Goal: Task Accomplishment & Management: Use online tool/utility

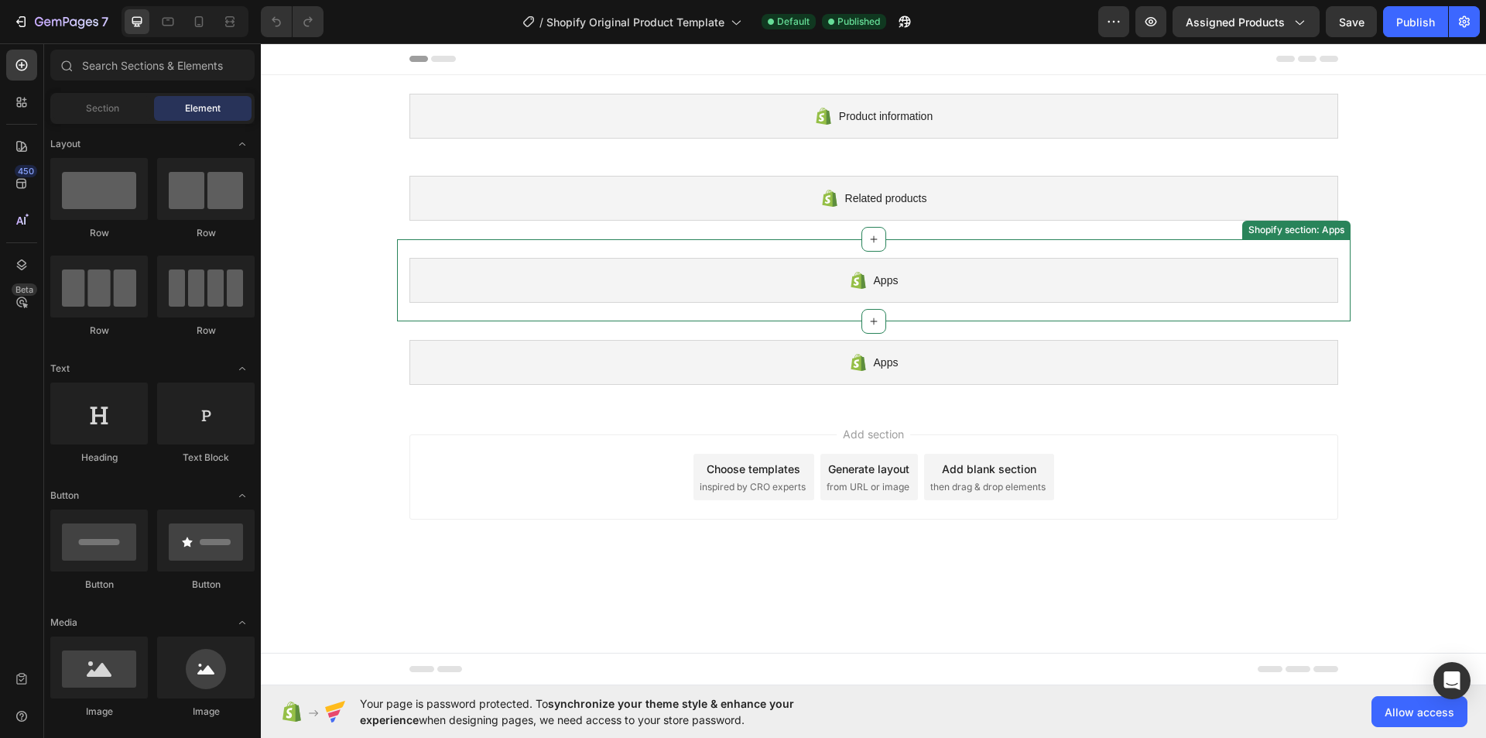
drag, startPoint x: 728, startPoint y: 297, endPoint x: 395, endPoint y: 339, distance: 335.6
click at [727, 297] on div "Apps" at bounding box center [874, 280] width 929 height 45
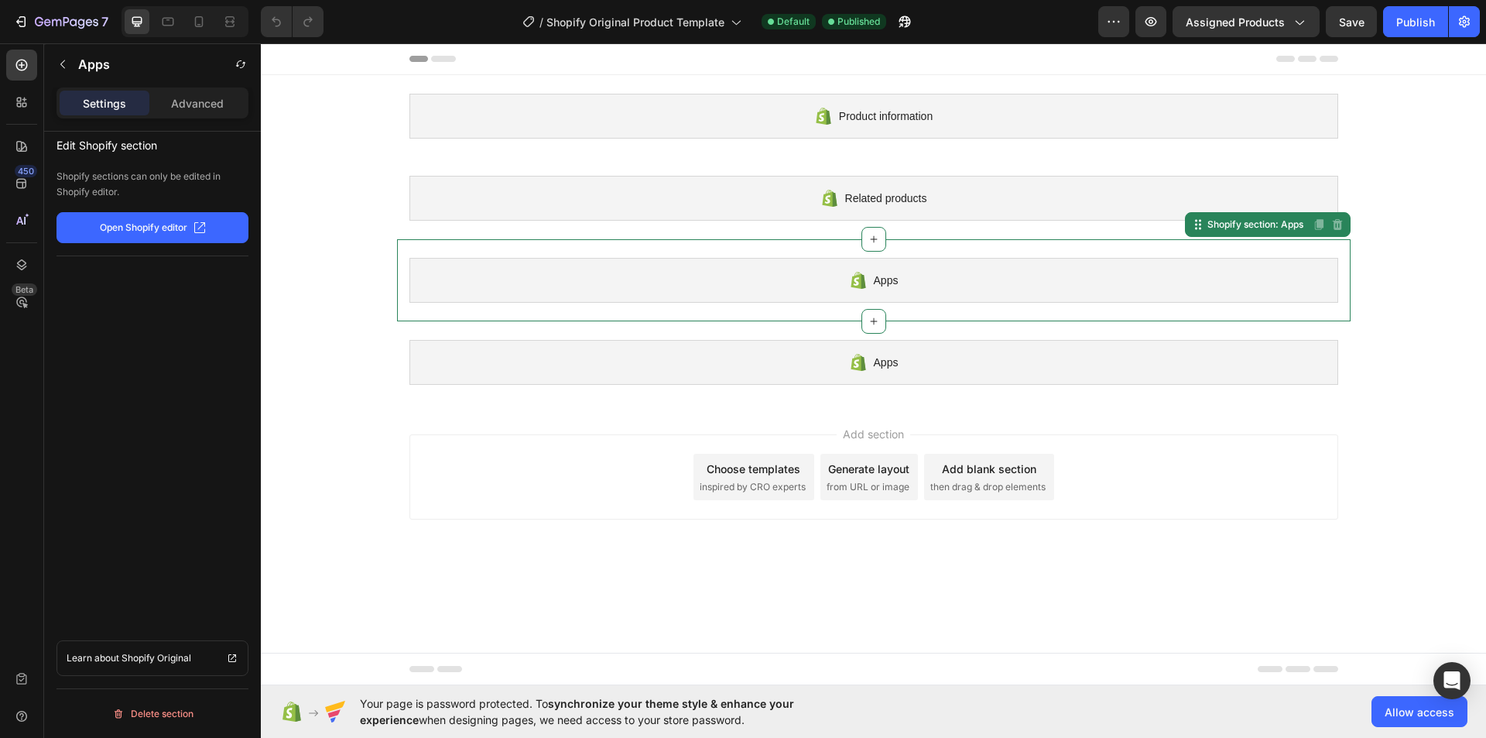
click at [142, 225] on p "Open Shopify editor" at bounding box center [143, 228] width 87 height 14
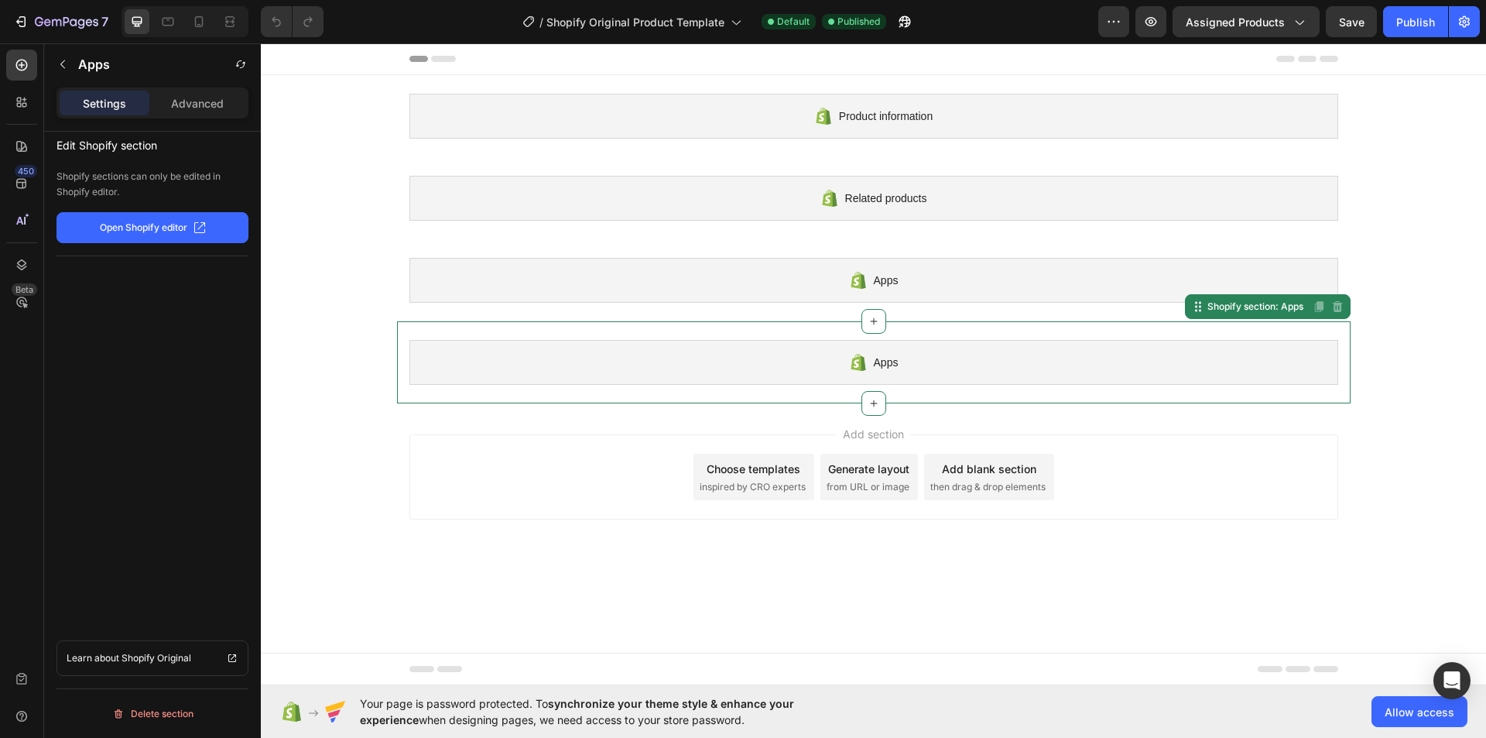
click at [1191, 330] on div "Apps Shopify section: Apps Disabled. Please edit in Shopify Editor Disabled. Pl…" at bounding box center [874, 362] width 954 height 82
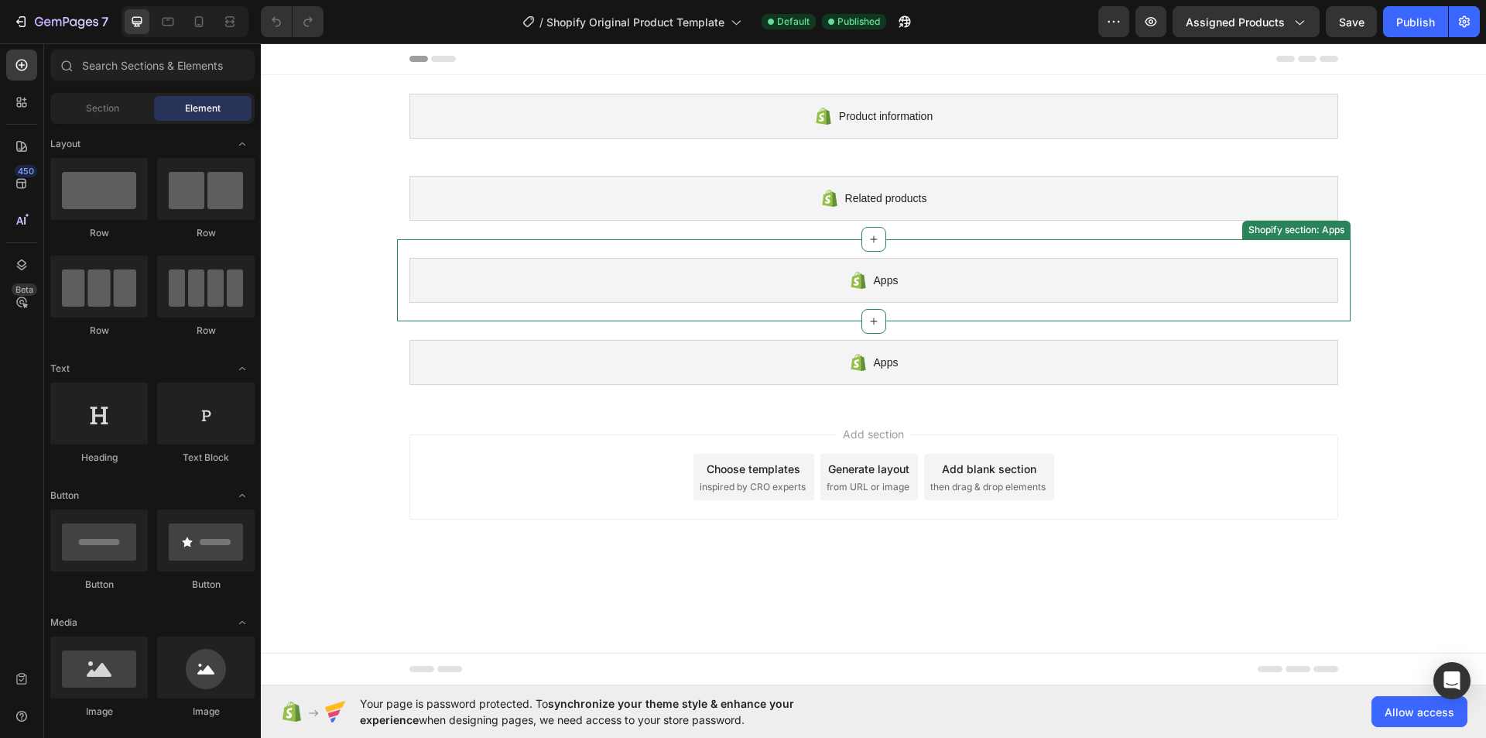
click at [543, 285] on div "Apps" at bounding box center [874, 280] width 929 height 45
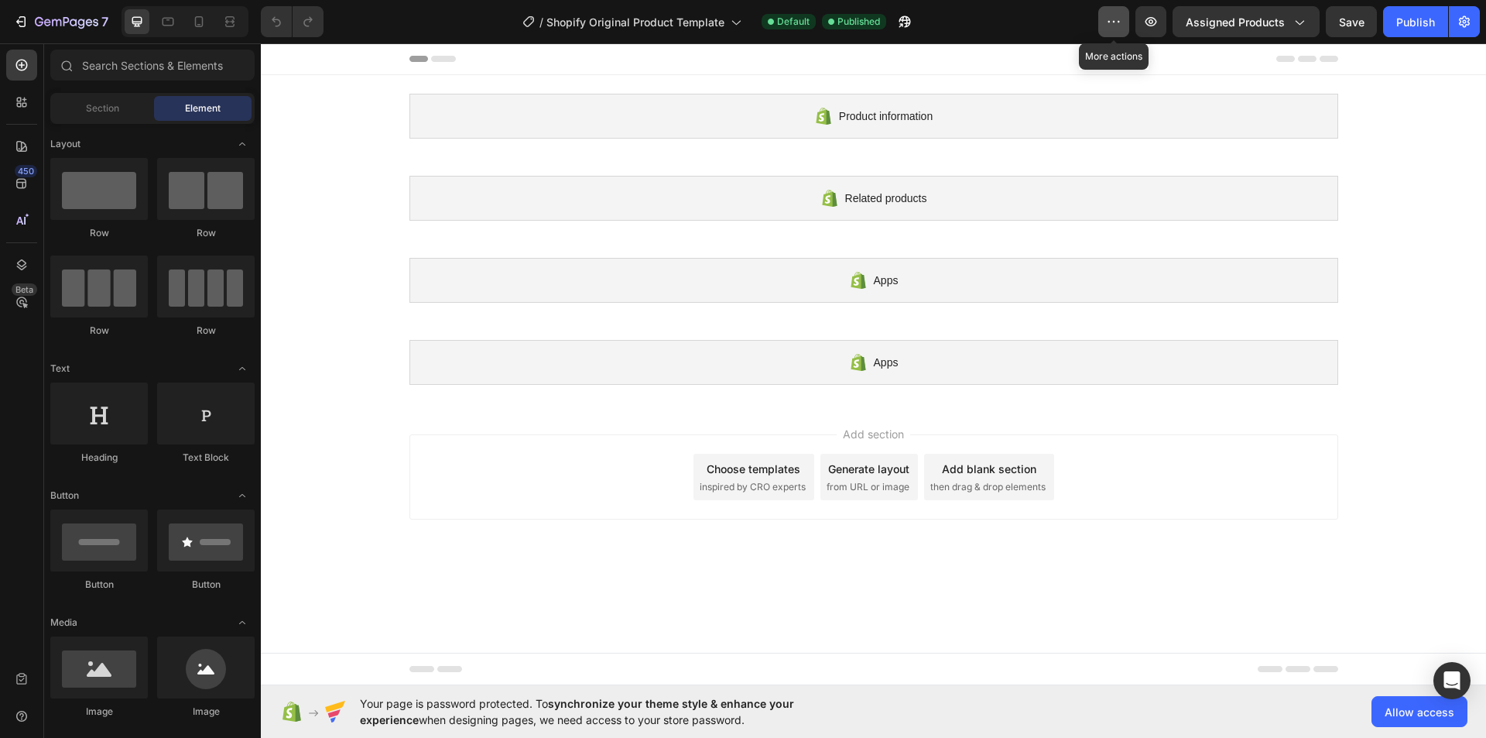
click at [1116, 23] on icon "button" at bounding box center [1113, 21] width 15 height 15
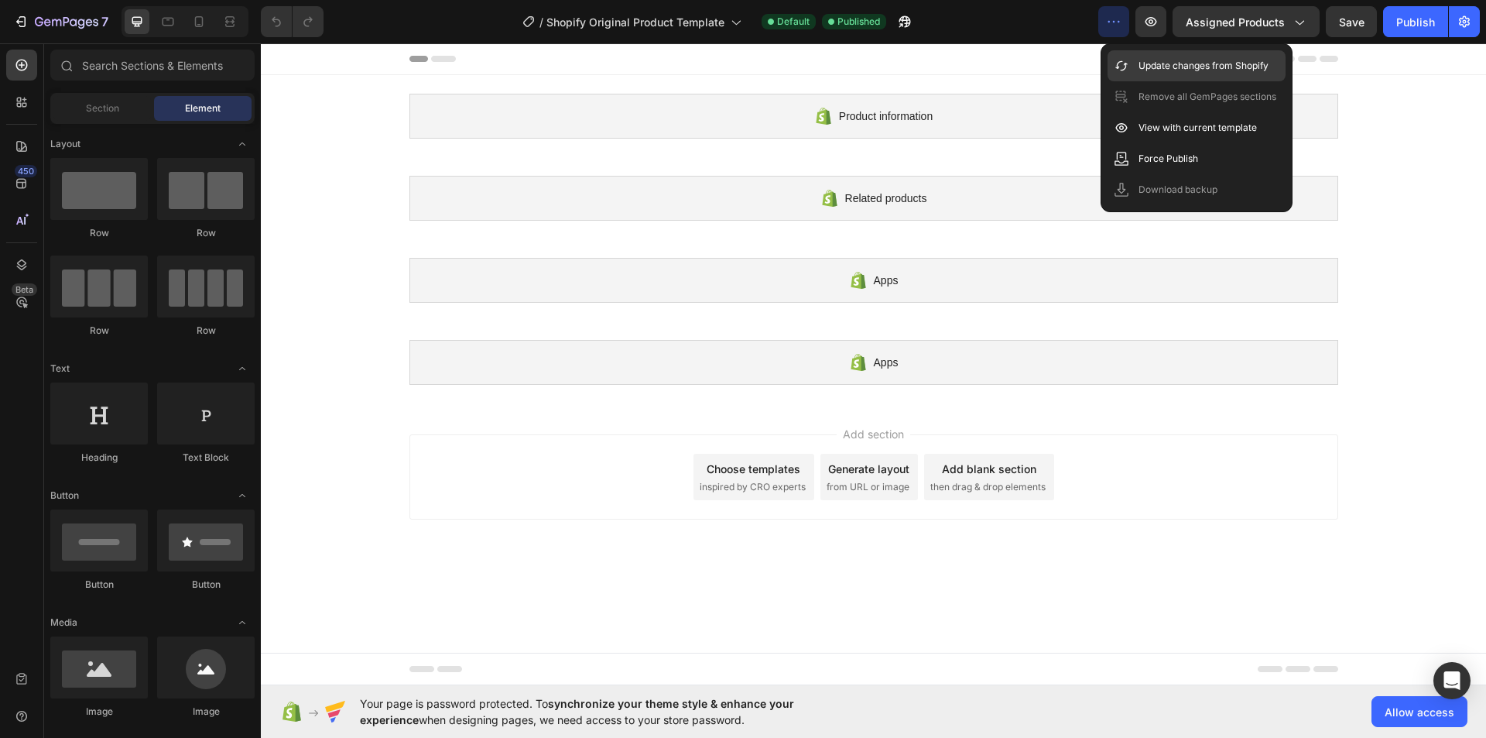
click at [1254, 63] on p "Update changes from Shopify" at bounding box center [1204, 65] width 130 height 15
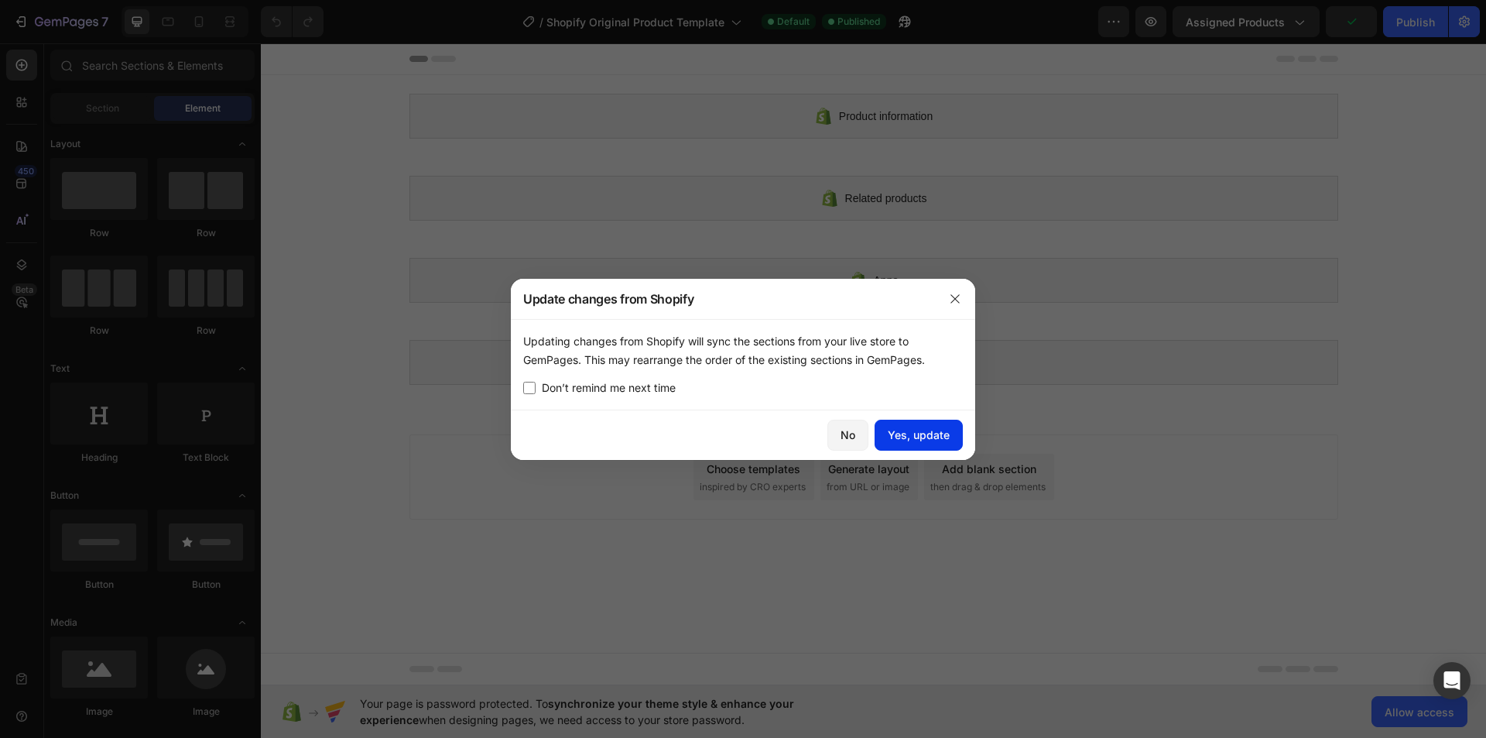
click at [916, 447] on button "Yes, update" at bounding box center [919, 435] width 88 height 31
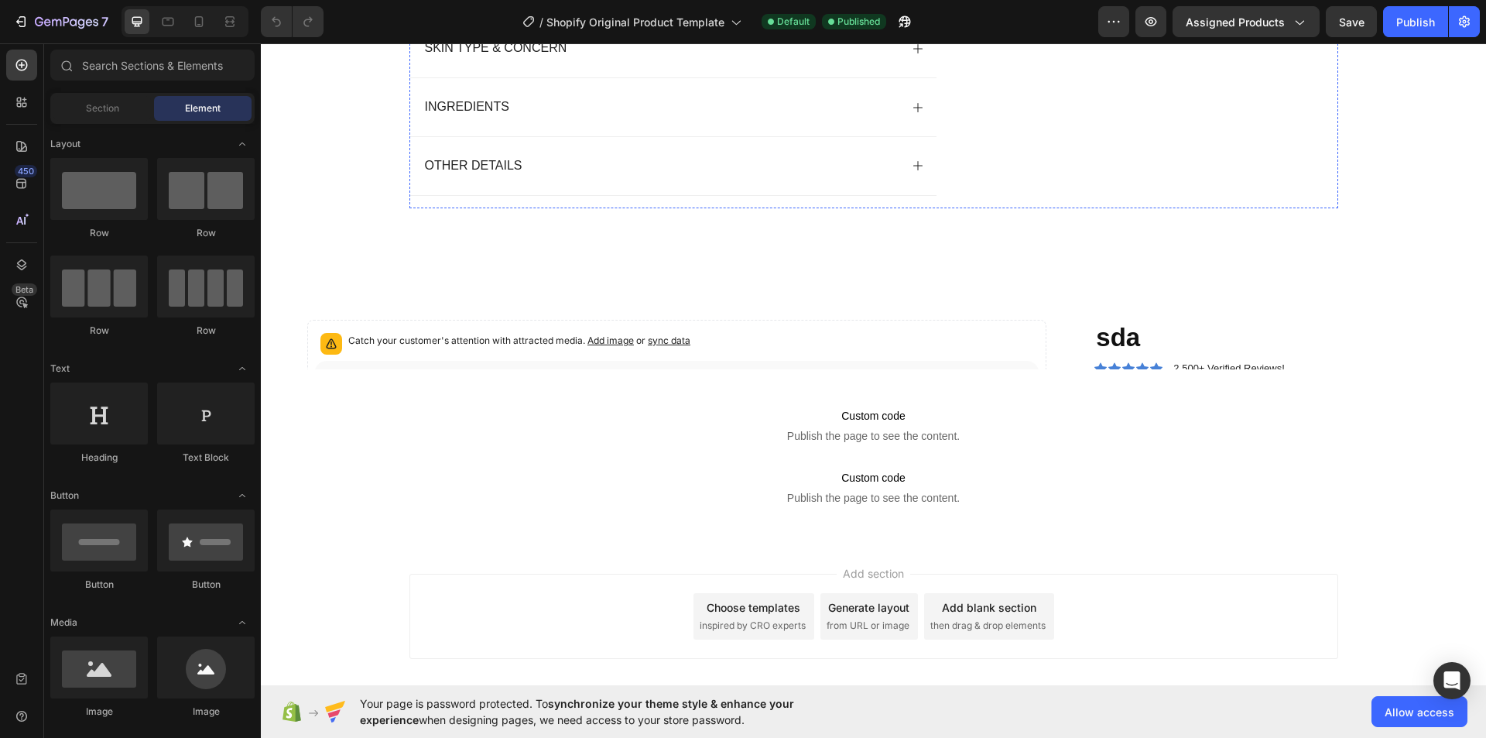
scroll to position [1935, 0]
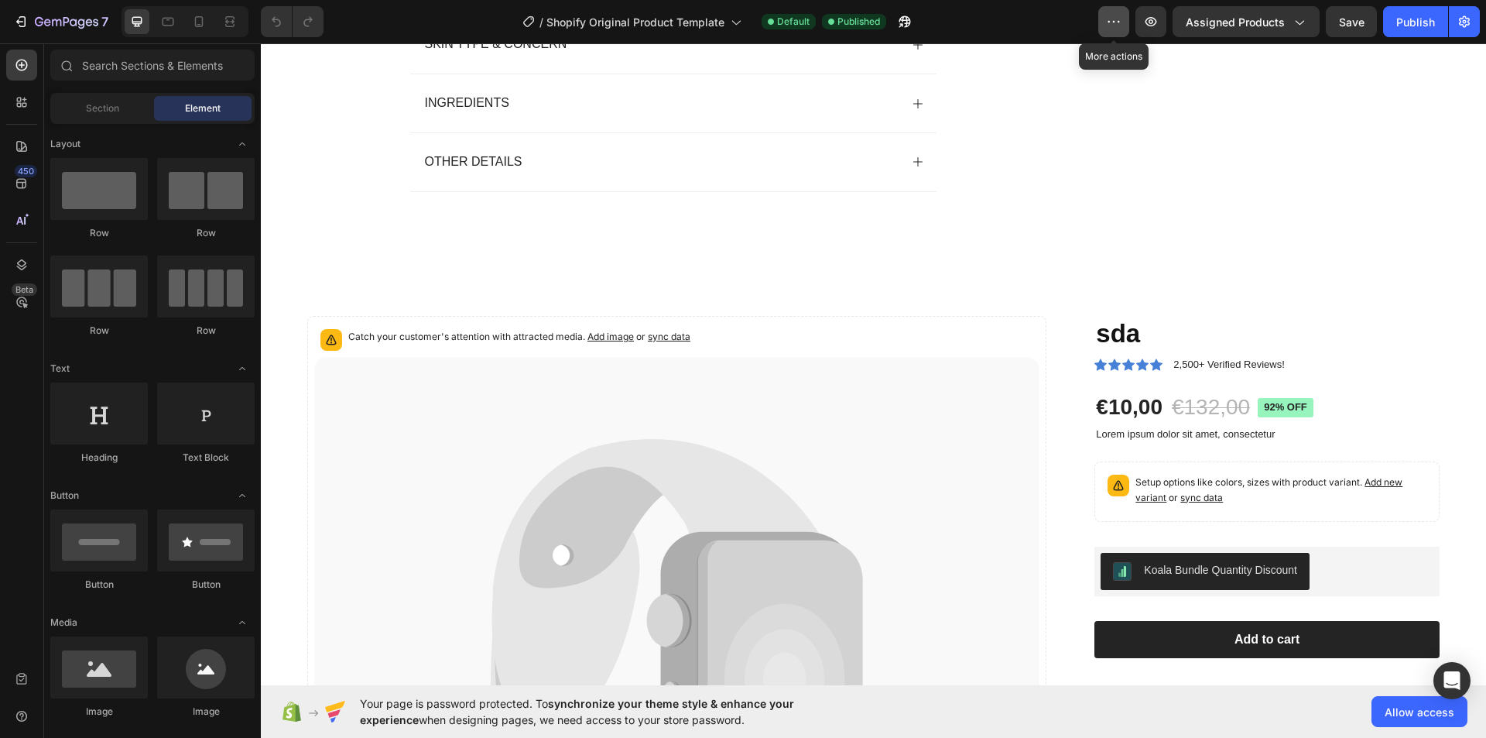
click at [1116, 27] on icon "button" at bounding box center [1113, 21] width 15 height 15
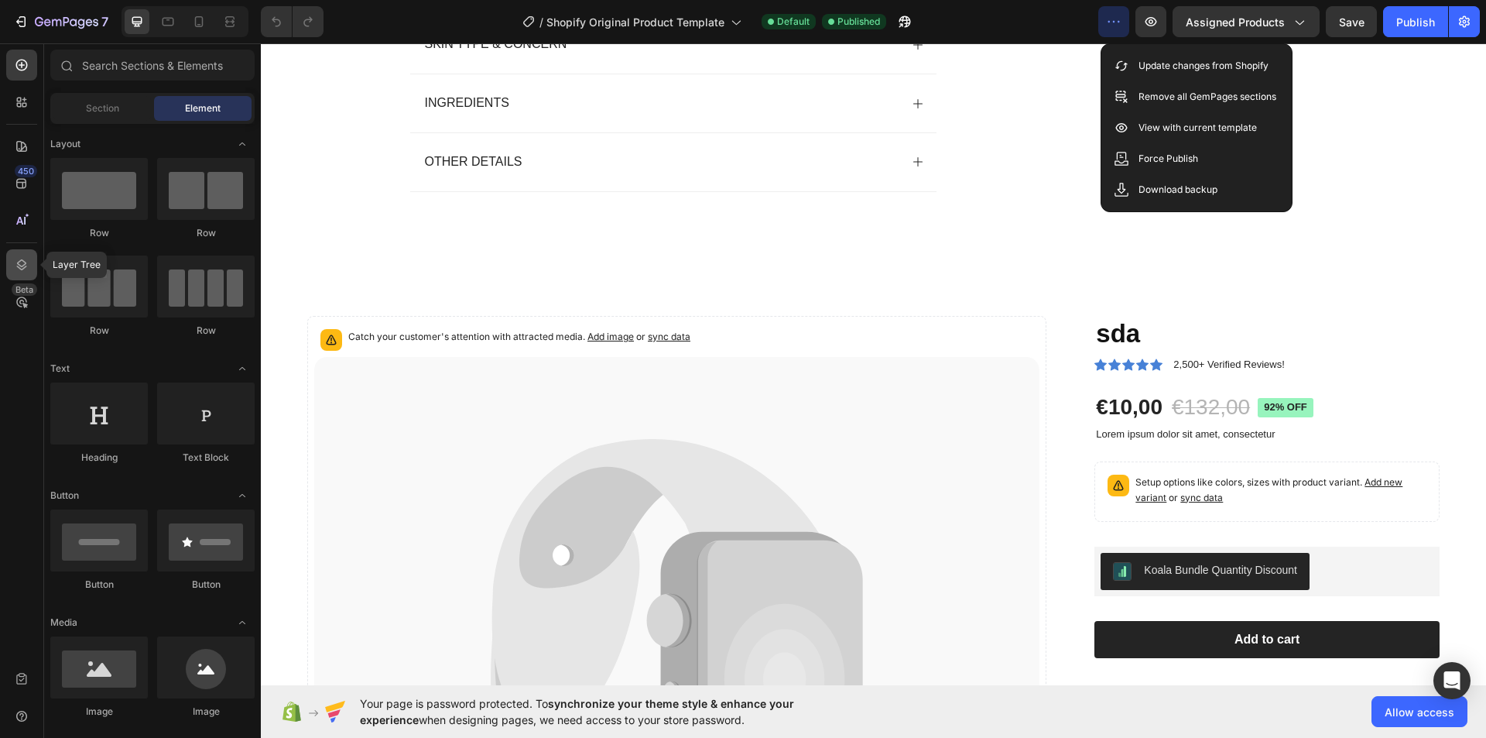
click at [23, 256] on div at bounding box center [21, 264] width 31 height 31
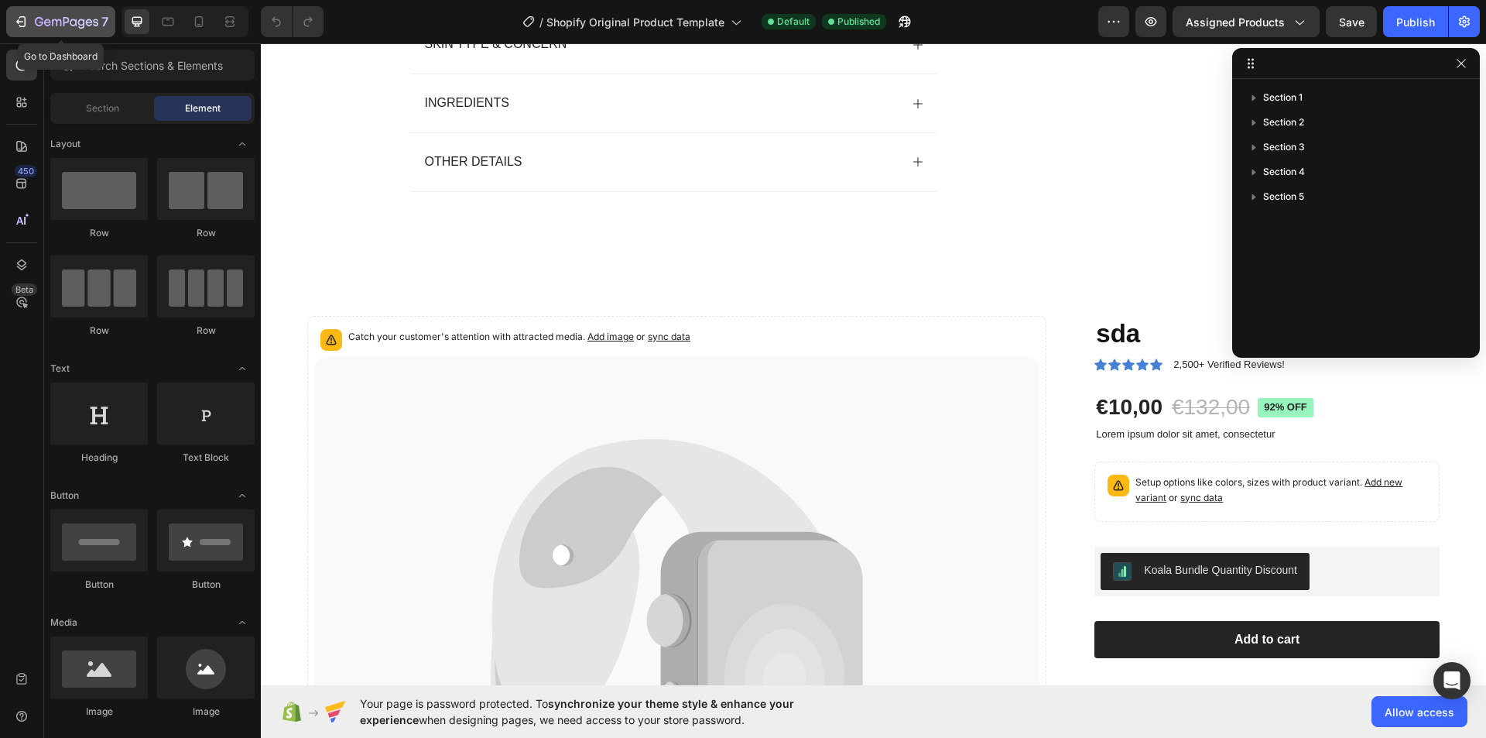
click at [71, 23] on icon "button" at bounding box center [66, 22] width 63 height 13
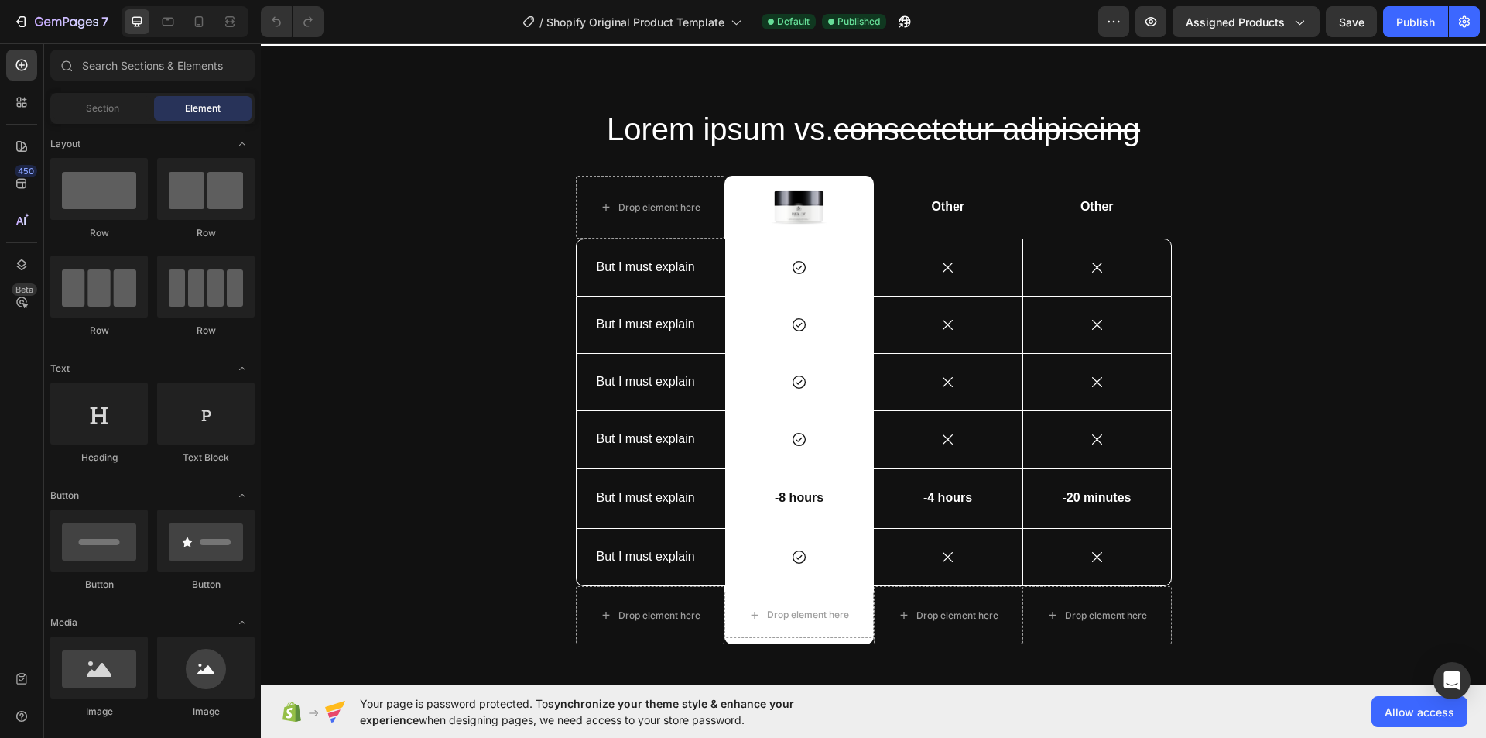
scroll to position [1316, 0]
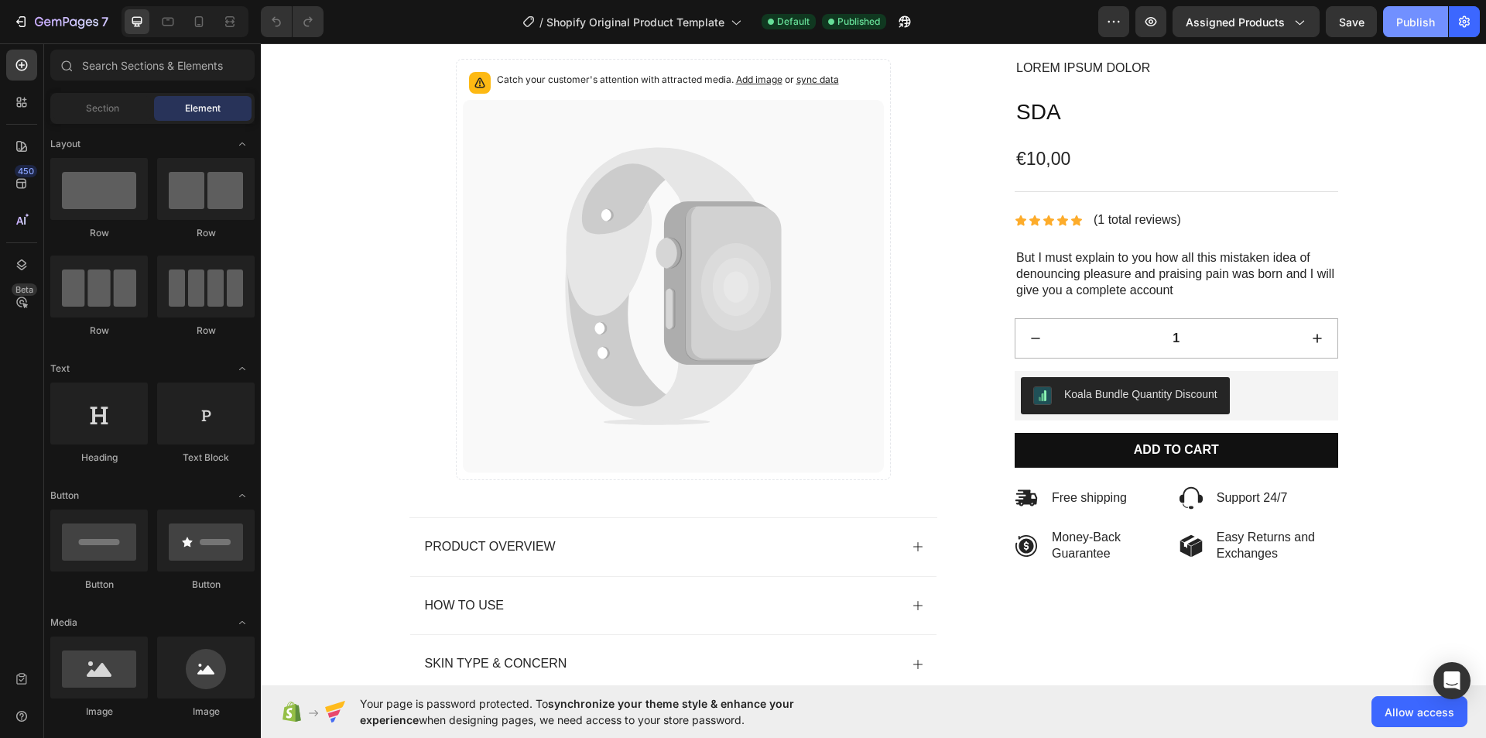
click at [1407, 24] on div "Publish" at bounding box center [1416, 22] width 39 height 16
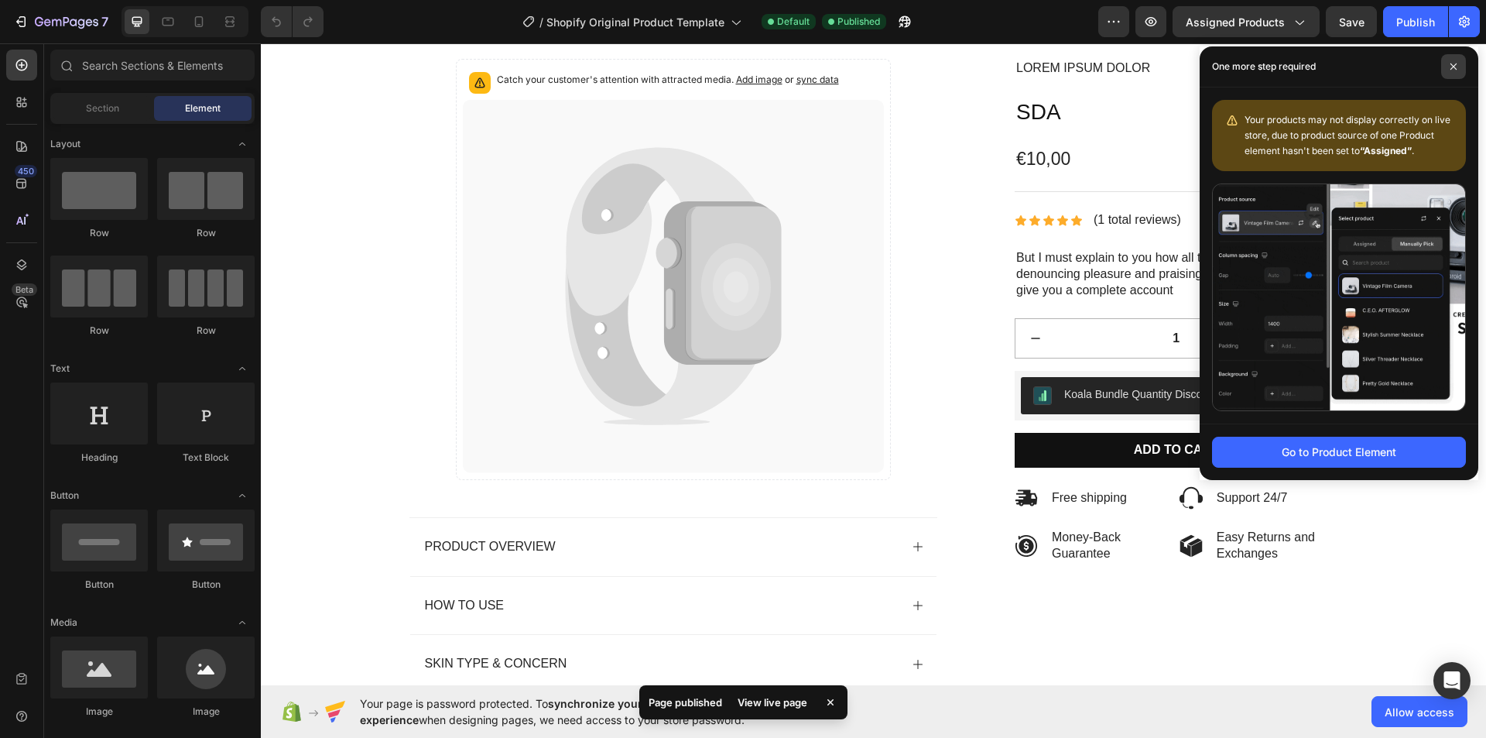
click at [1458, 65] on span at bounding box center [1453, 66] width 25 height 25
